Goal: Complete application form

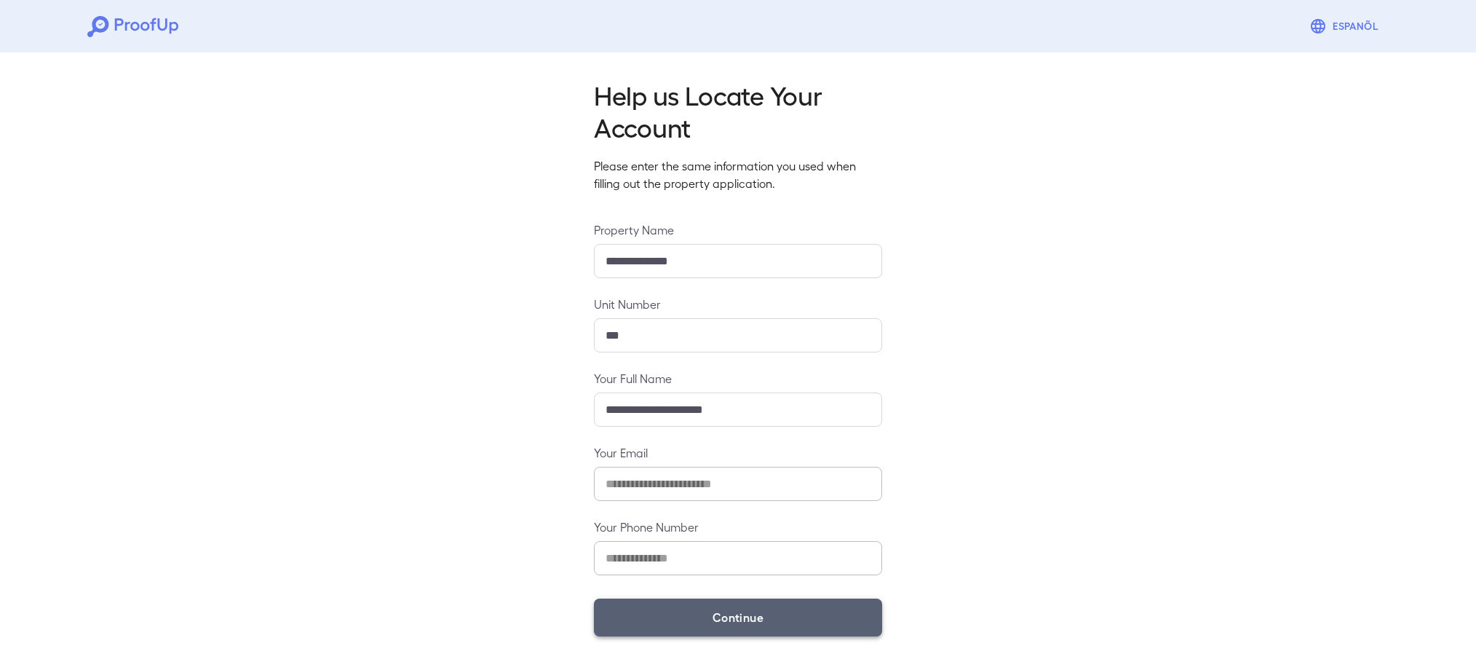
click at [759, 612] on button "Continue" at bounding box center [738, 617] width 288 height 38
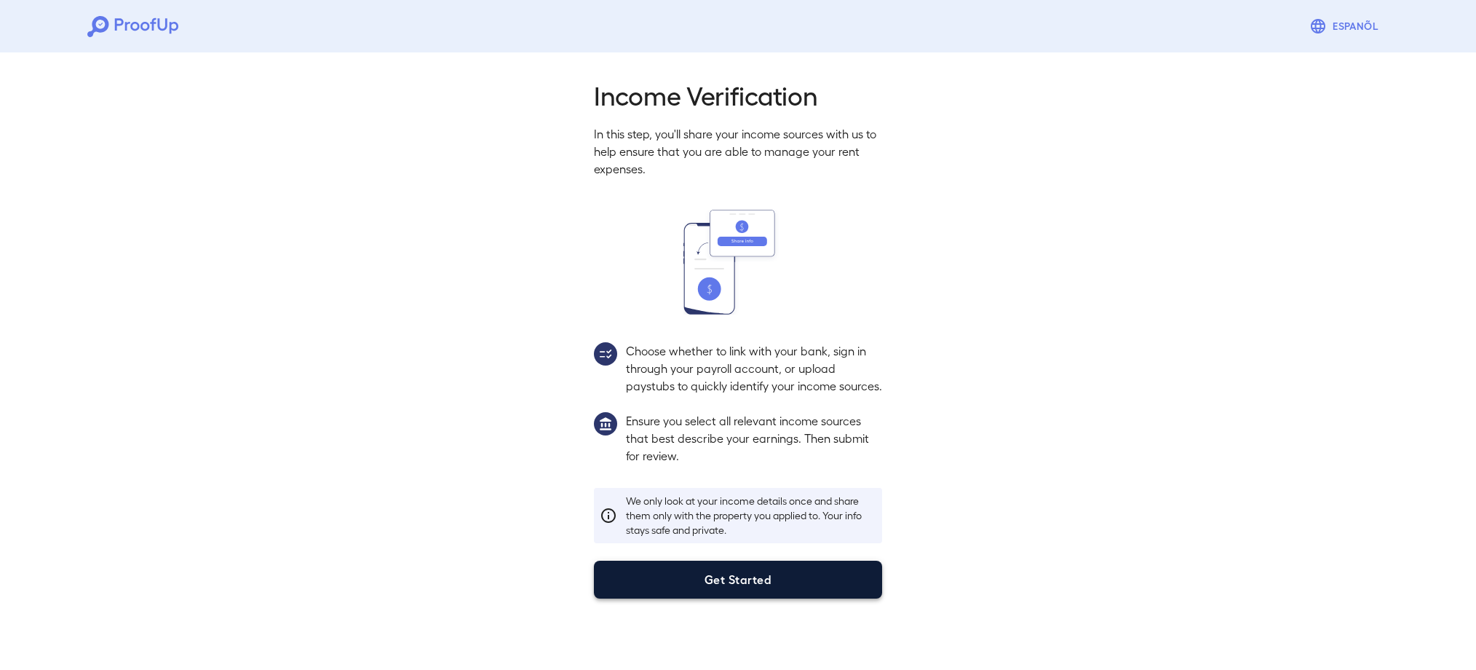
click at [705, 594] on button "Get Started" at bounding box center [738, 580] width 288 height 38
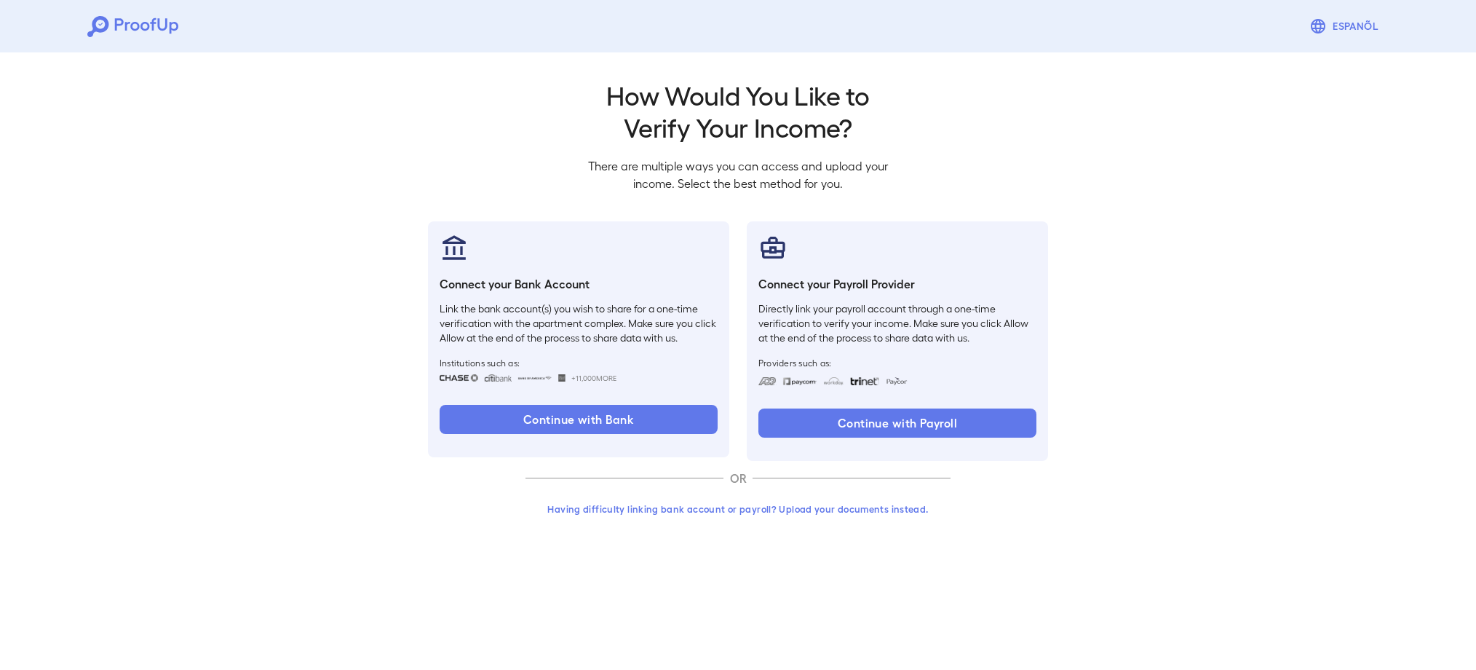
click at [700, 507] on button "Having difficulty linking bank account or payroll? Upload your documents instea…" at bounding box center [738, 509] width 425 height 26
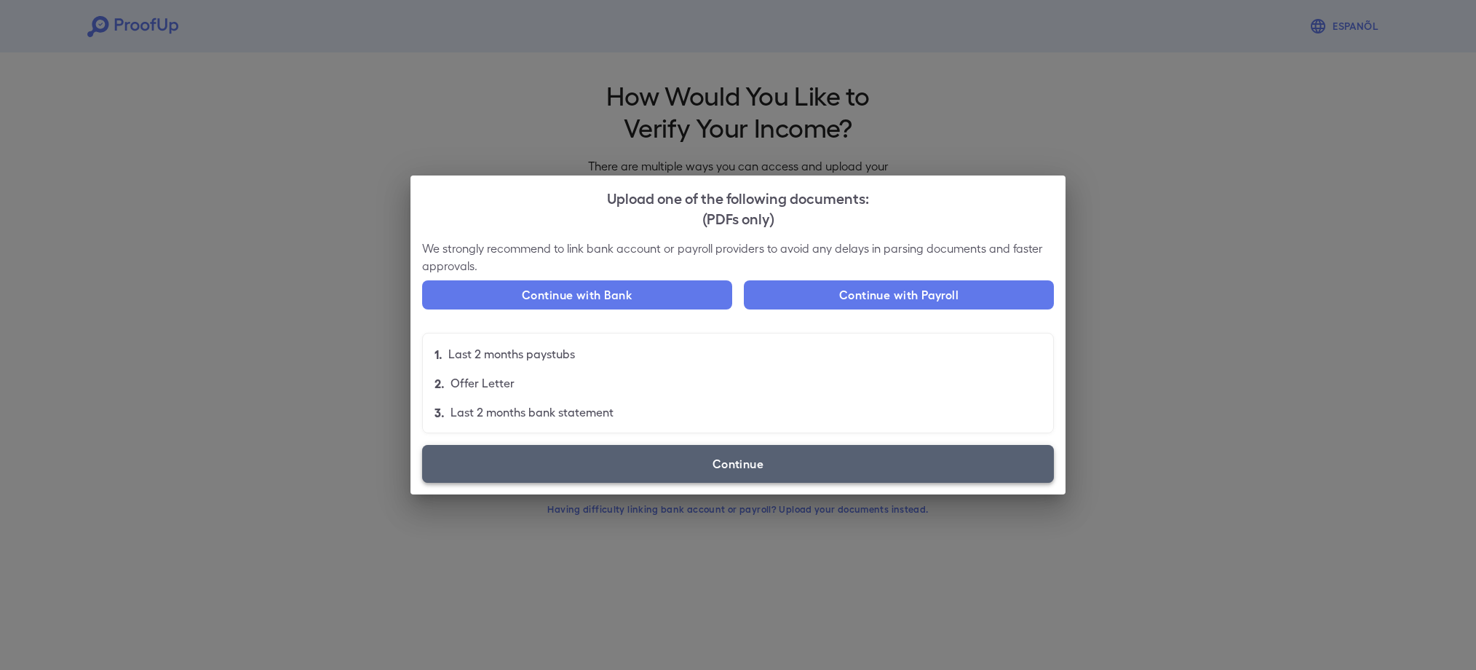
click at [763, 462] on label "Continue" at bounding box center [738, 464] width 632 height 38
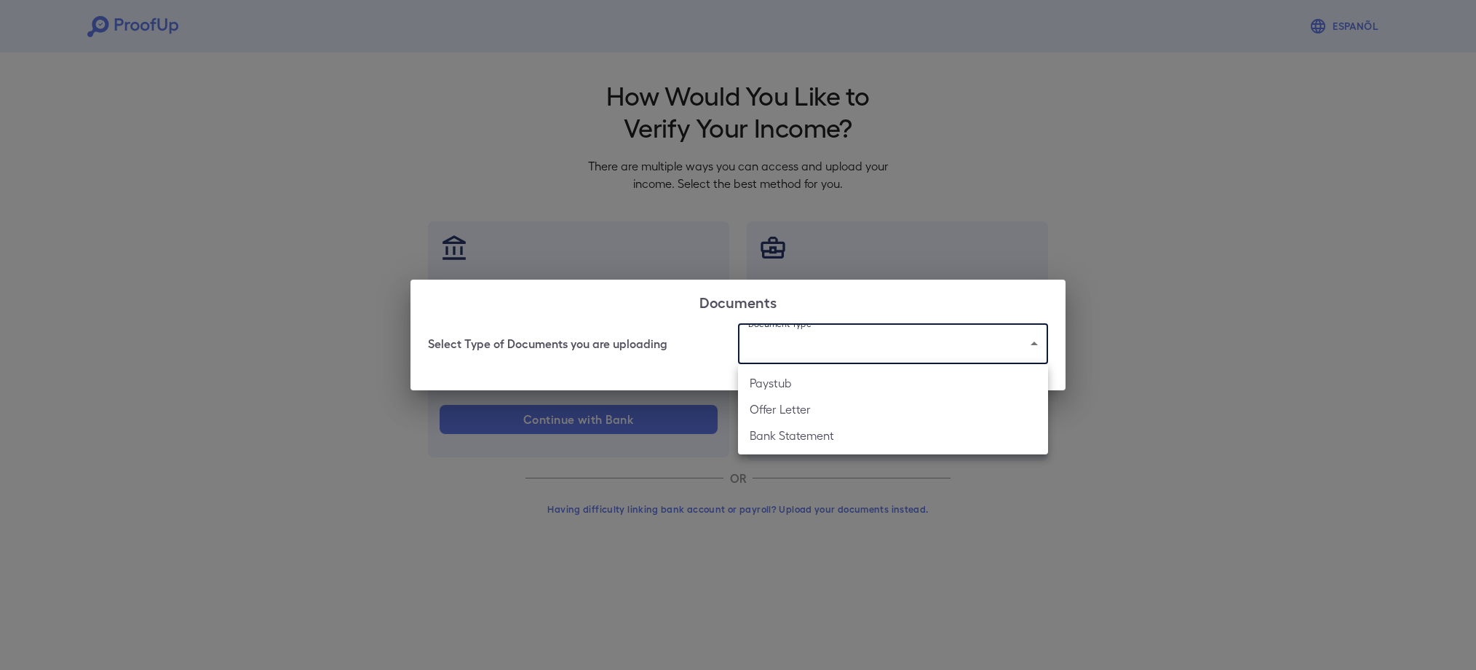
click at [810, 353] on body "Espanõl Go back How Would You Like to Verify Your Income? There are multiple wa…" at bounding box center [738, 278] width 1476 height 556
click at [789, 379] on li "Paystub" at bounding box center [893, 383] width 310 height 26
type input "*******"
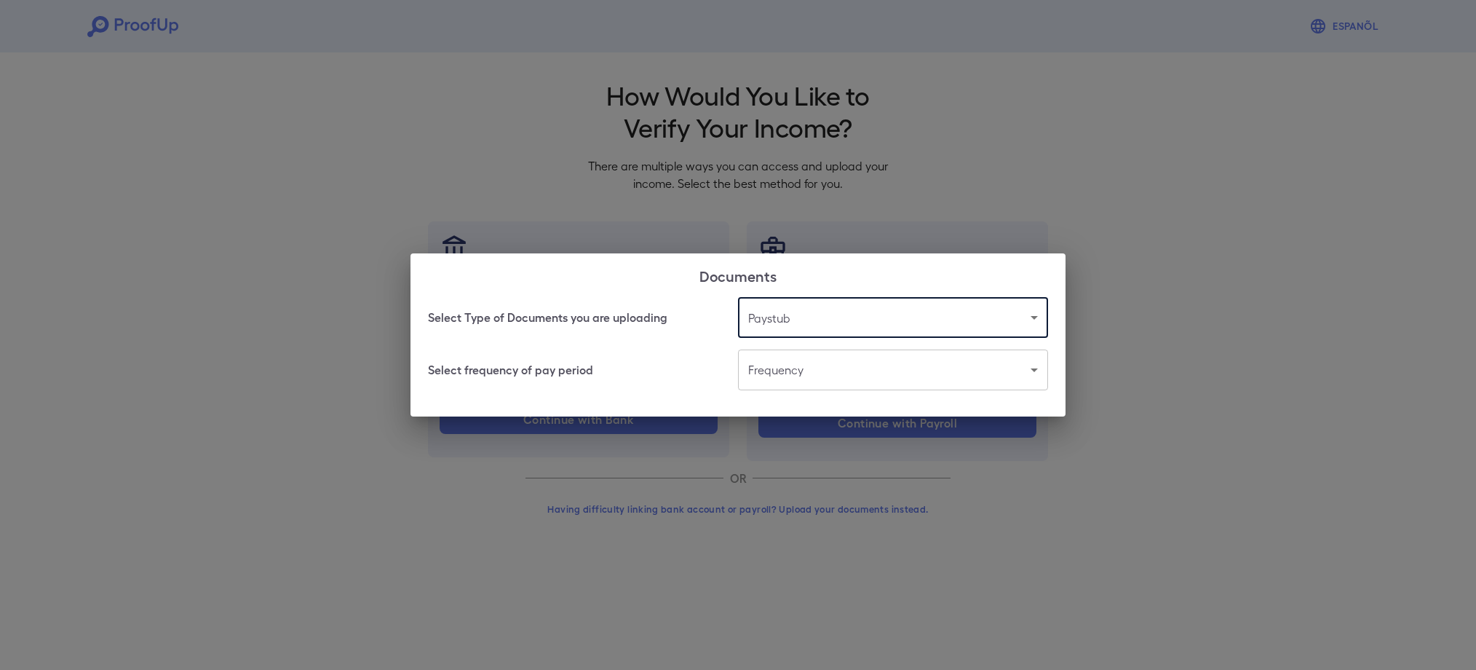
click at [780, 379] on body "Espanõl Go back How Would You Like to Verify Your Income? There are multiple wa…" at bounding box center [738, 278] width 1476 height 556
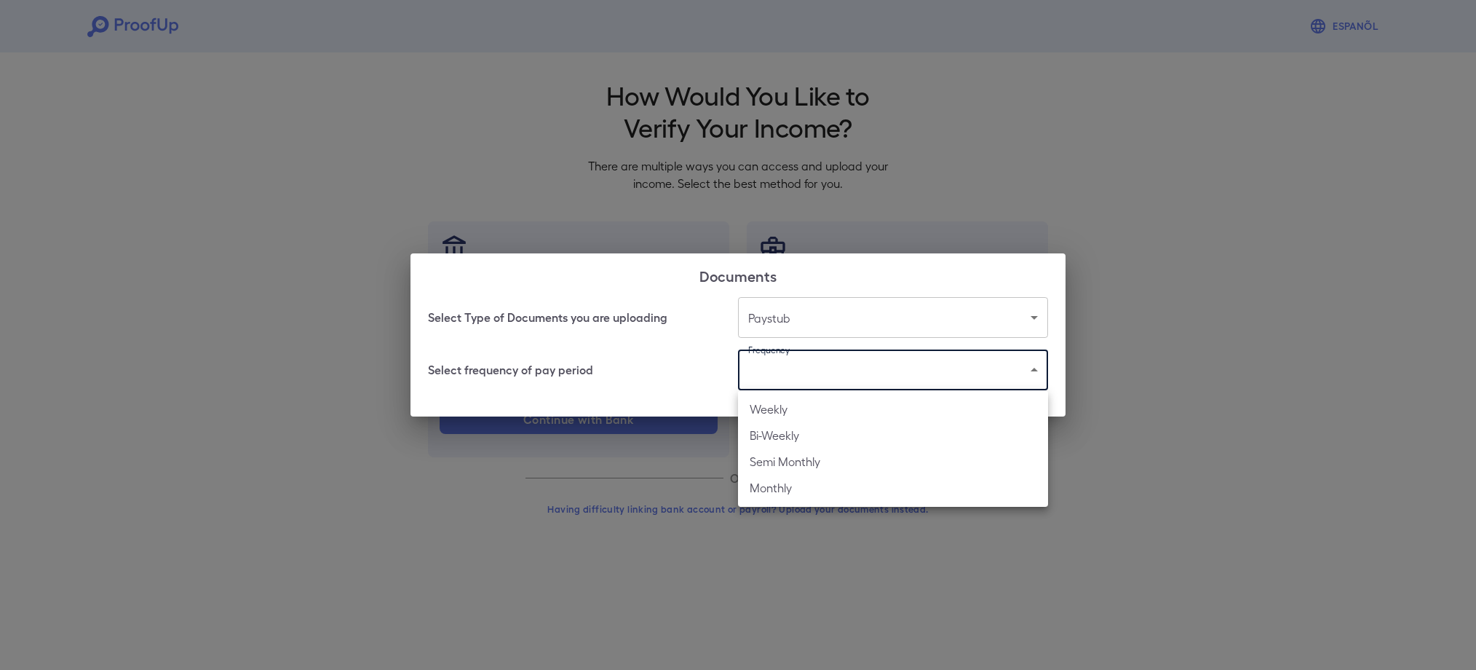
click at [823, 427] on li "Bi-Weekly" at bounding box center [893, 435] width 310 height 26
type input "*********"
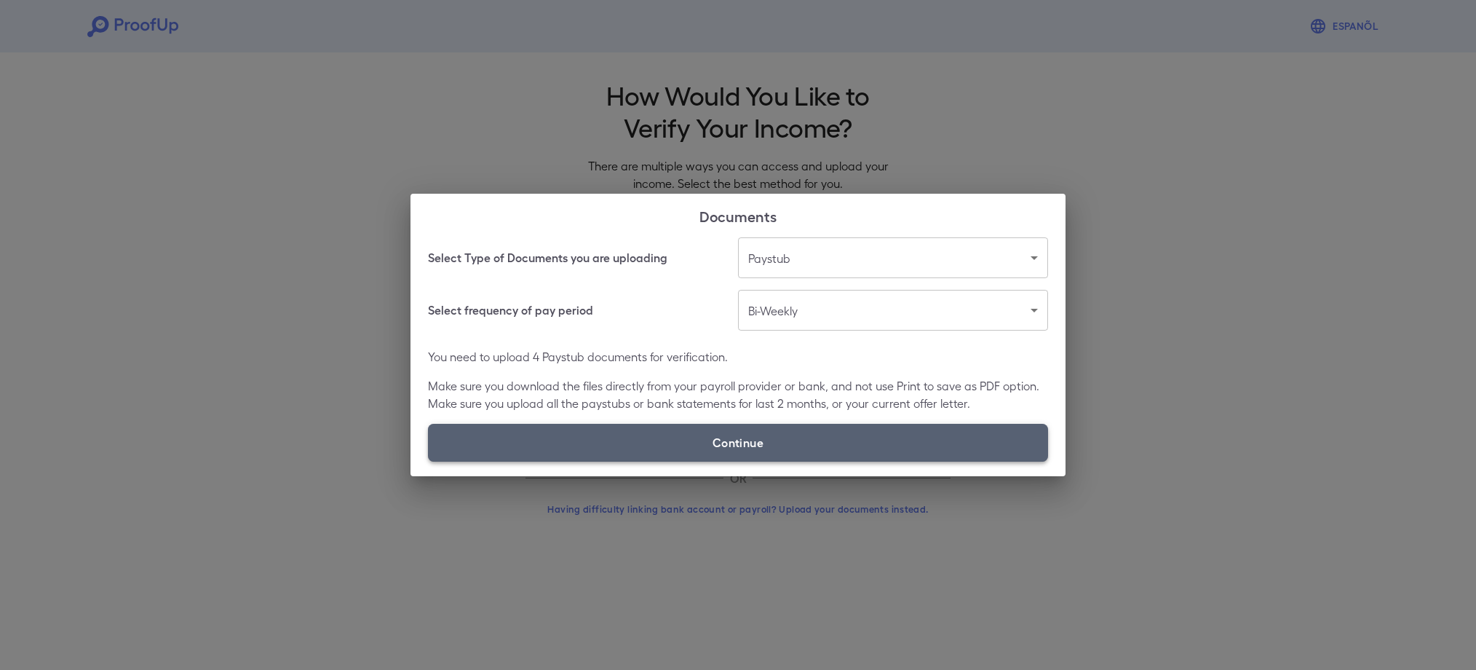
click at [799, 446] on label "Continue" at bounding box center [738, 443] width 620 height 38
click at [429, 461] on input "Continue" at bounding box center [428, 461] width 1 height 1
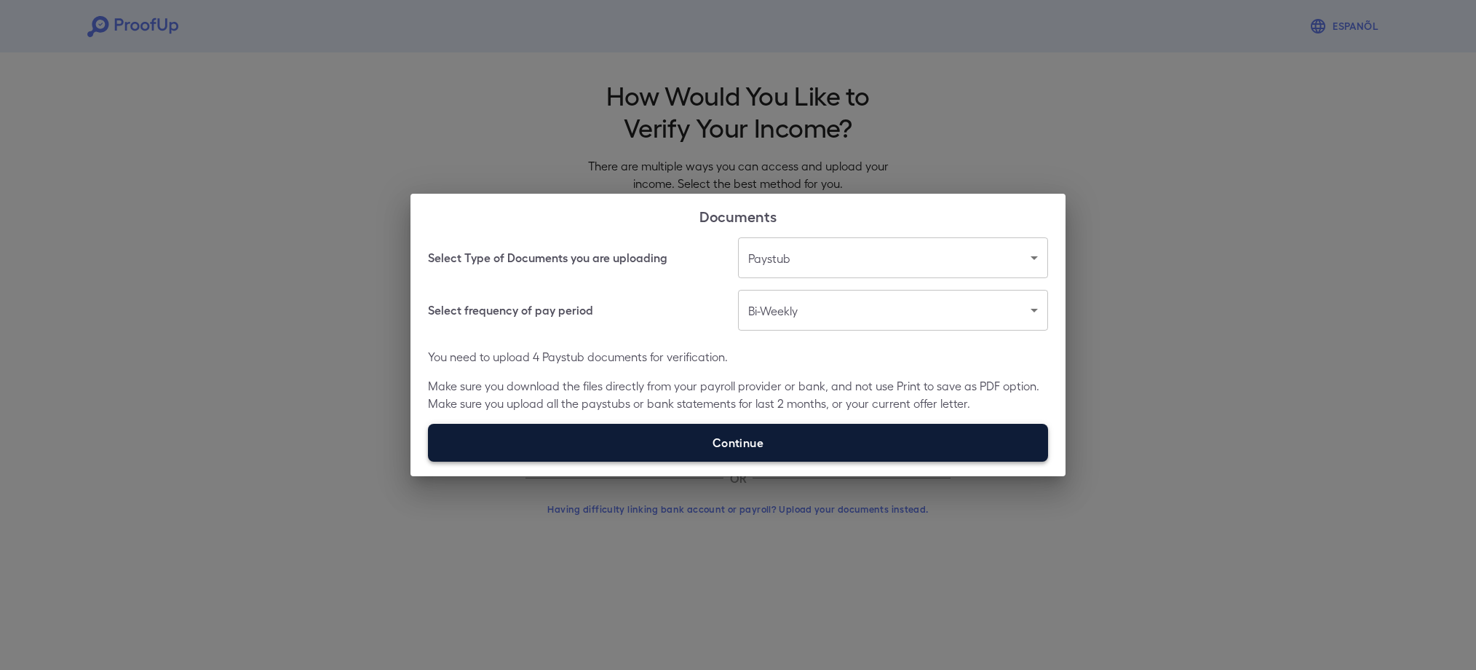
type input "**********"
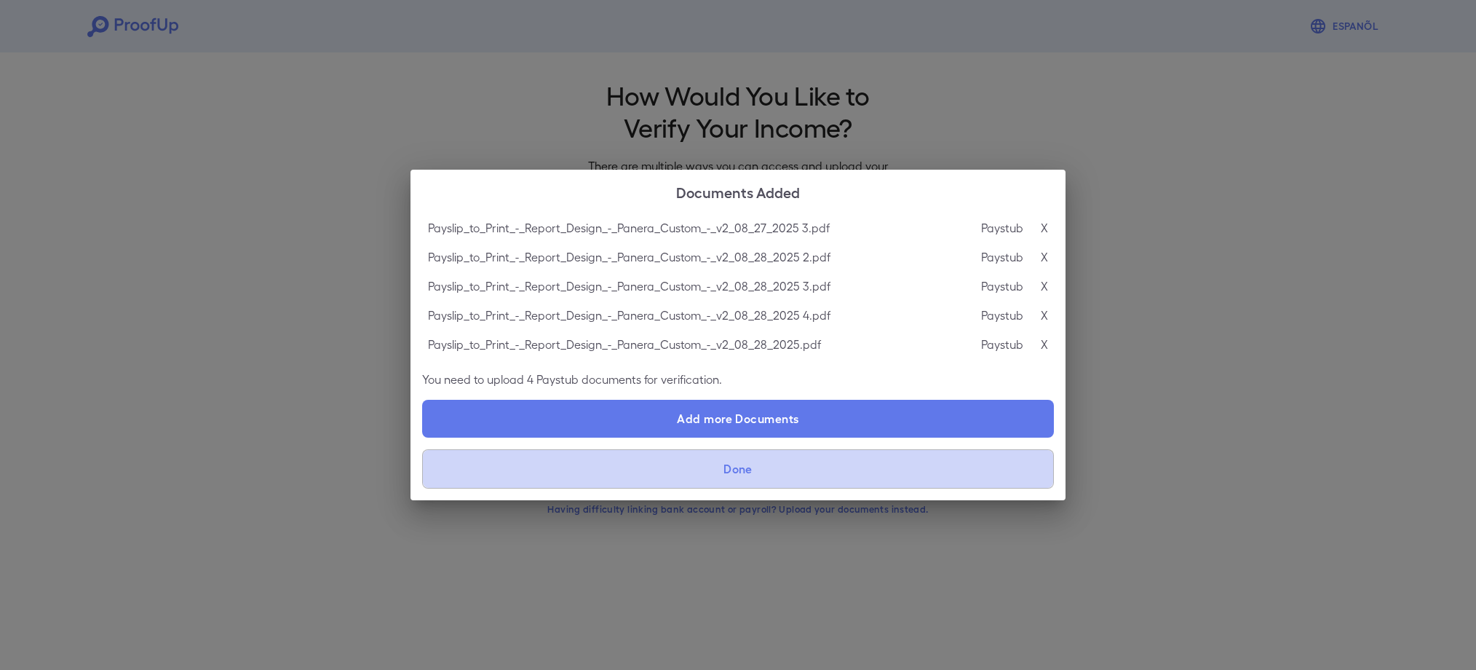
click at [812, 468] on button "Done" at bounding box center [738, 468] width 632 height 39
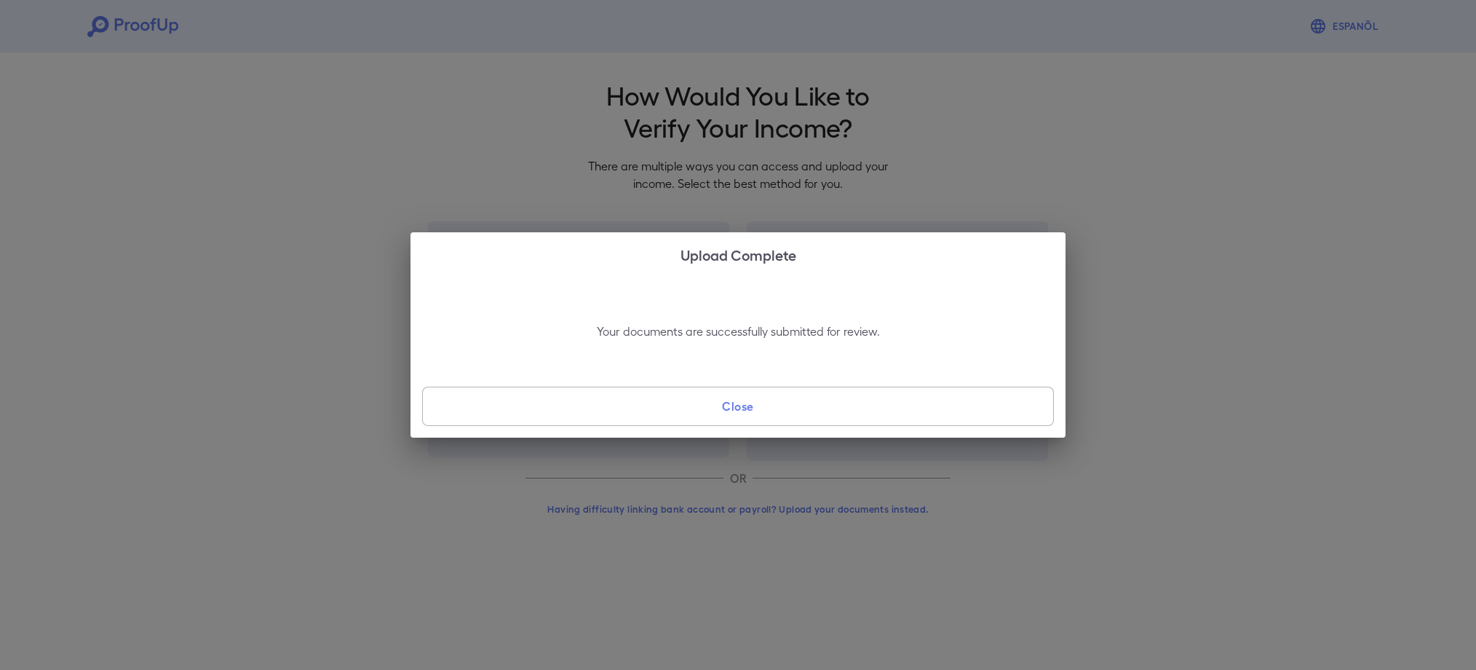
click at [945, 387] on button "Close" at bounding box center [738, 406] width 632 height 39
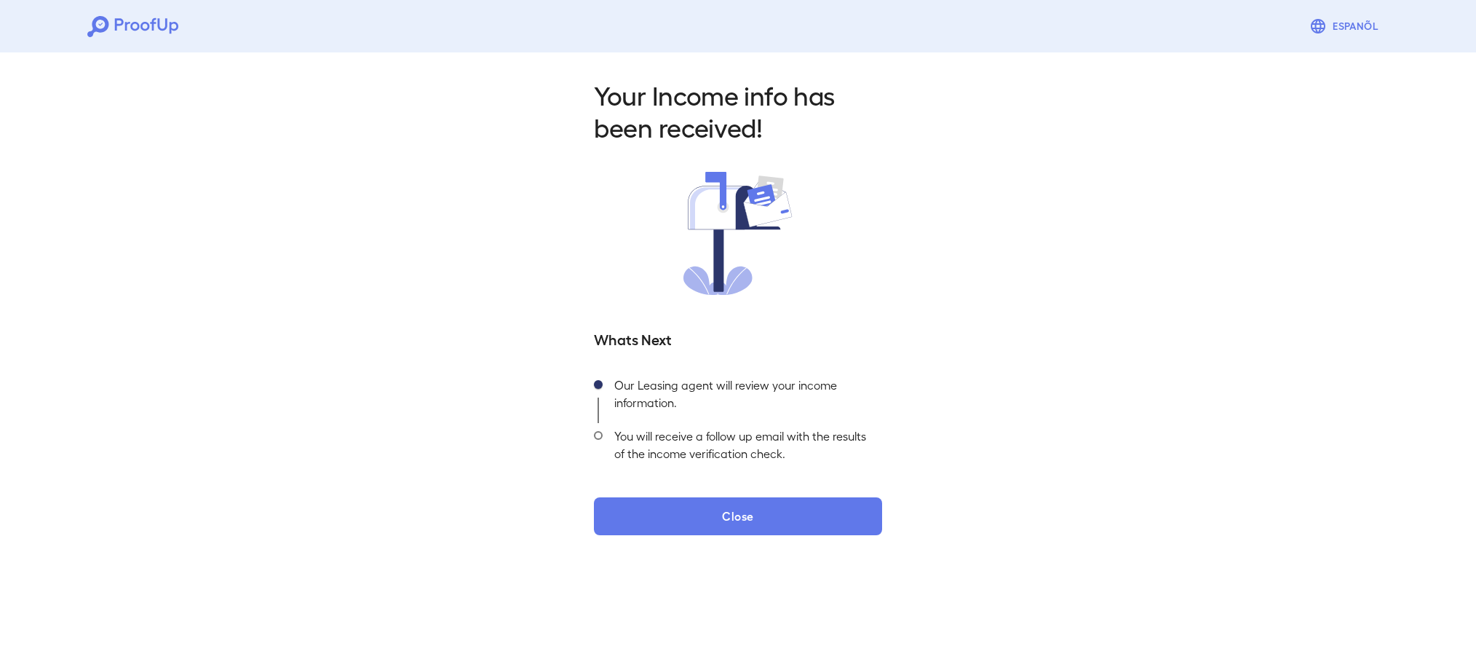
click at [938, 402] on div "Your Income info has been received! Whats Next Our Leasing agent will review yo…" at bounding box center [738, 303] width 1476 height 512
